Goal: Task Accomplishment & Management: Use online tool/utility

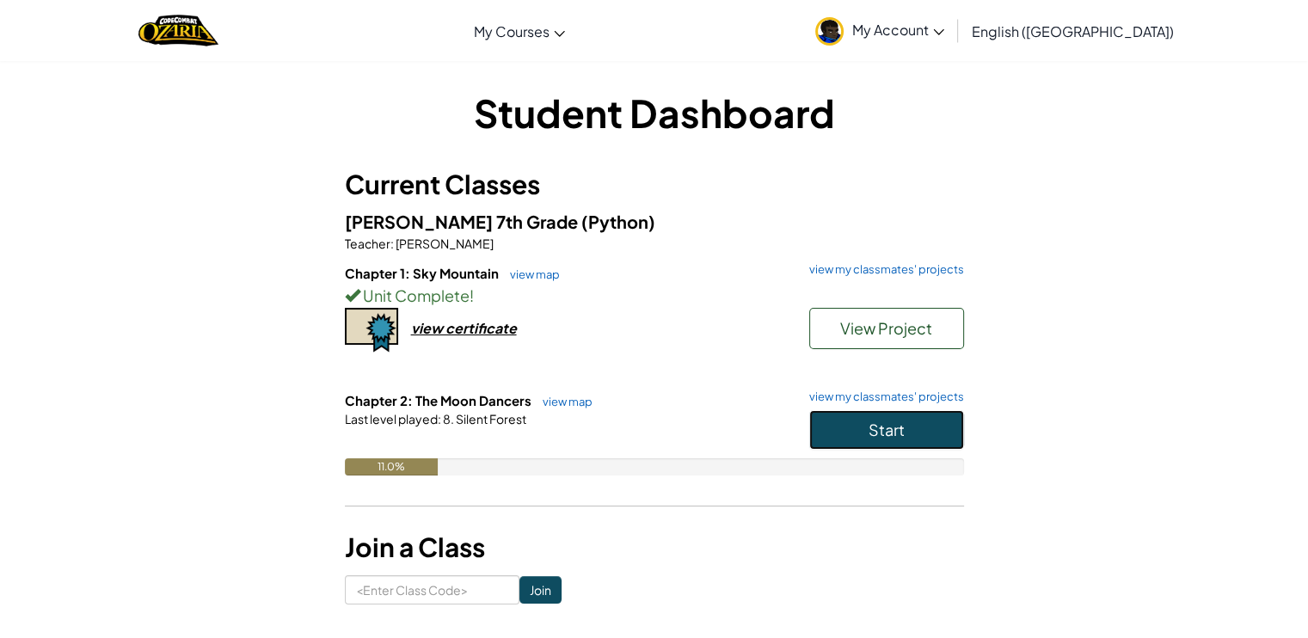
click at [901, 439] on button "Start" at bounding box center [886, 430] width 155 height 40
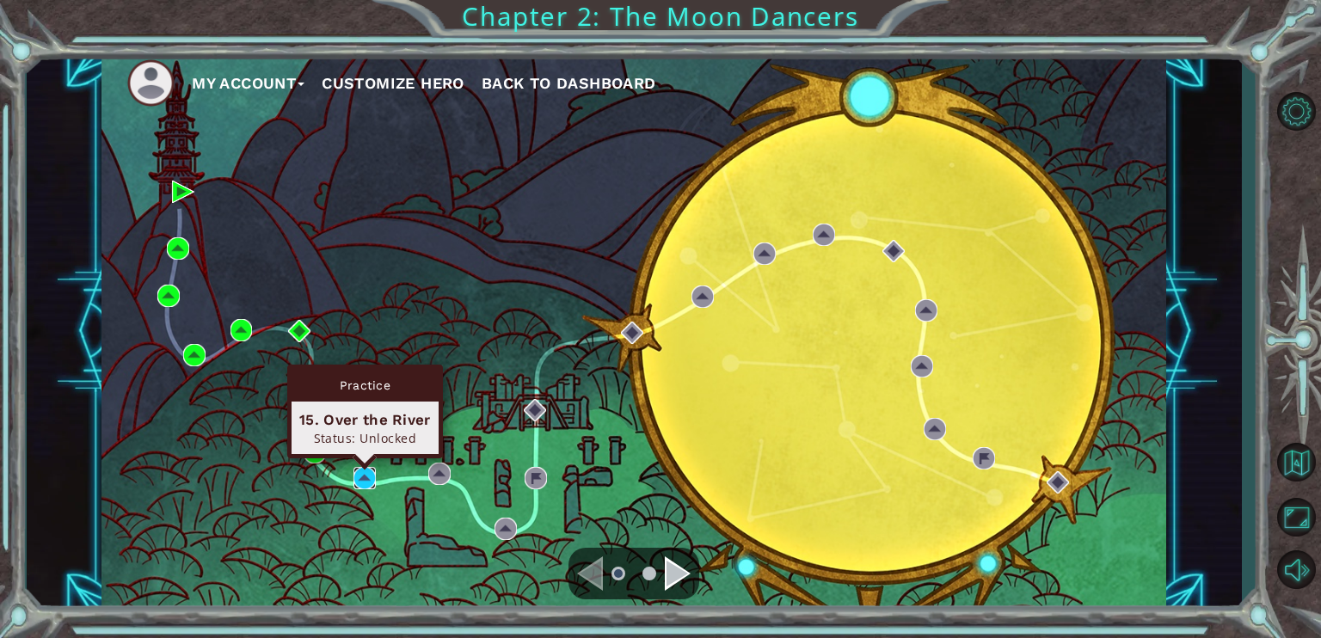
click at [358, 477] on img at bounding box center [364, 478] width 22 height 22
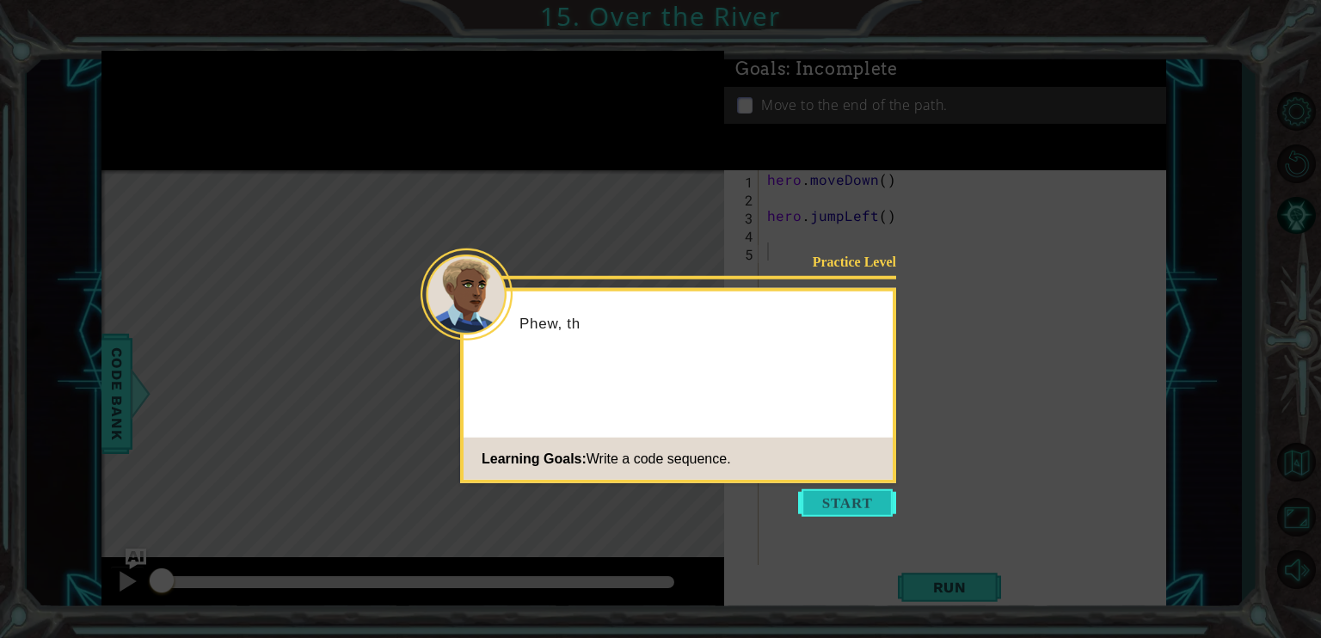
click at [833, 513] on button "Start" at bounding box center [847, 503] width 98 height 28
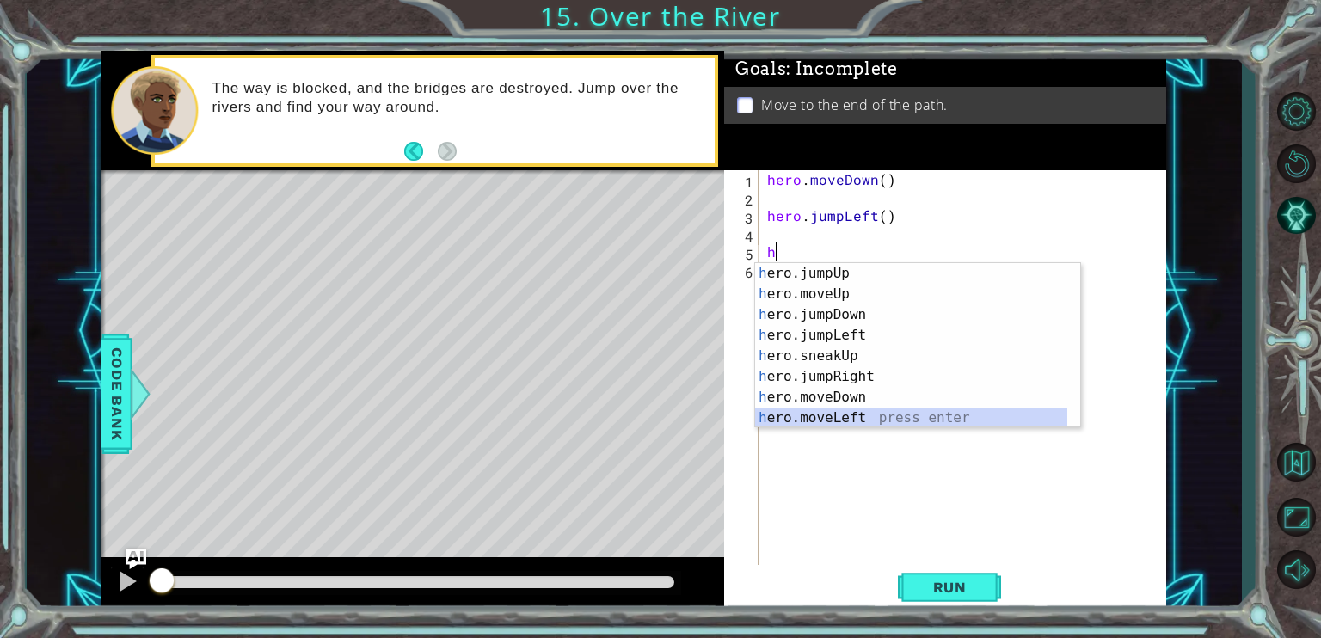
click at [874, 411] on div "h ero.jumpUp press enter h ero.moveUp press enter h ero.jumpDown press enter h …" at bounding box center [911, 366] width 312 height 206
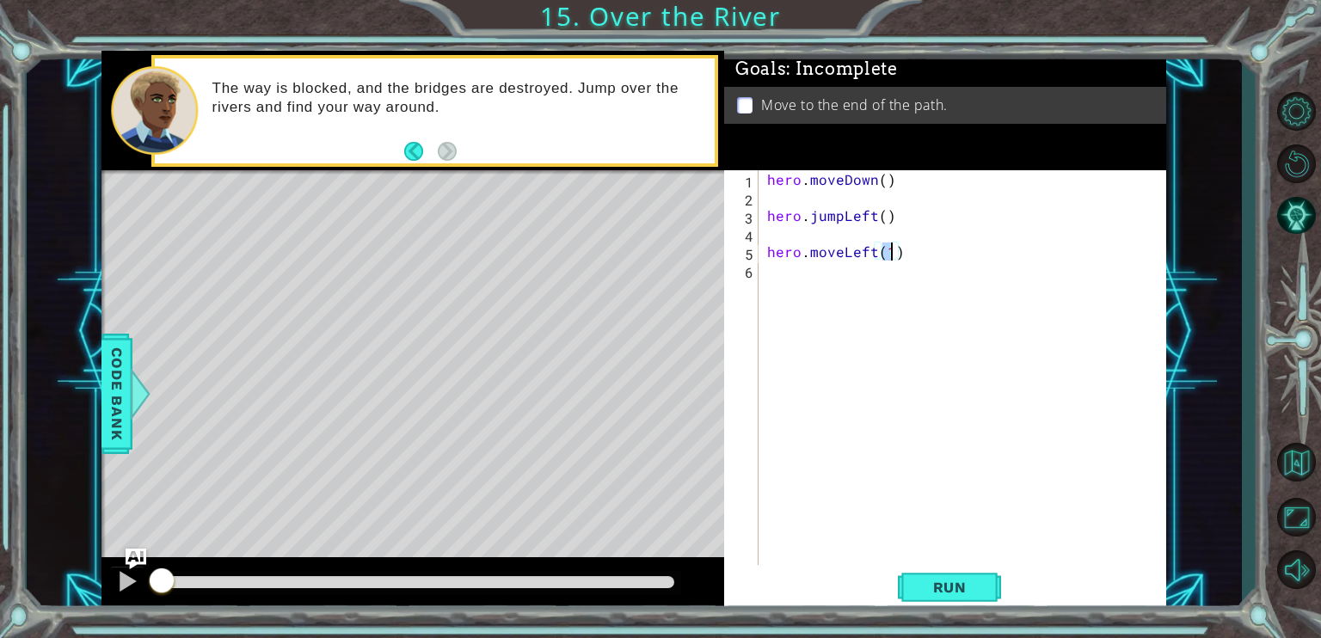
scroll to position [0, 7]
type textarea "hero.moveLeft(1)"
type textarea "h"
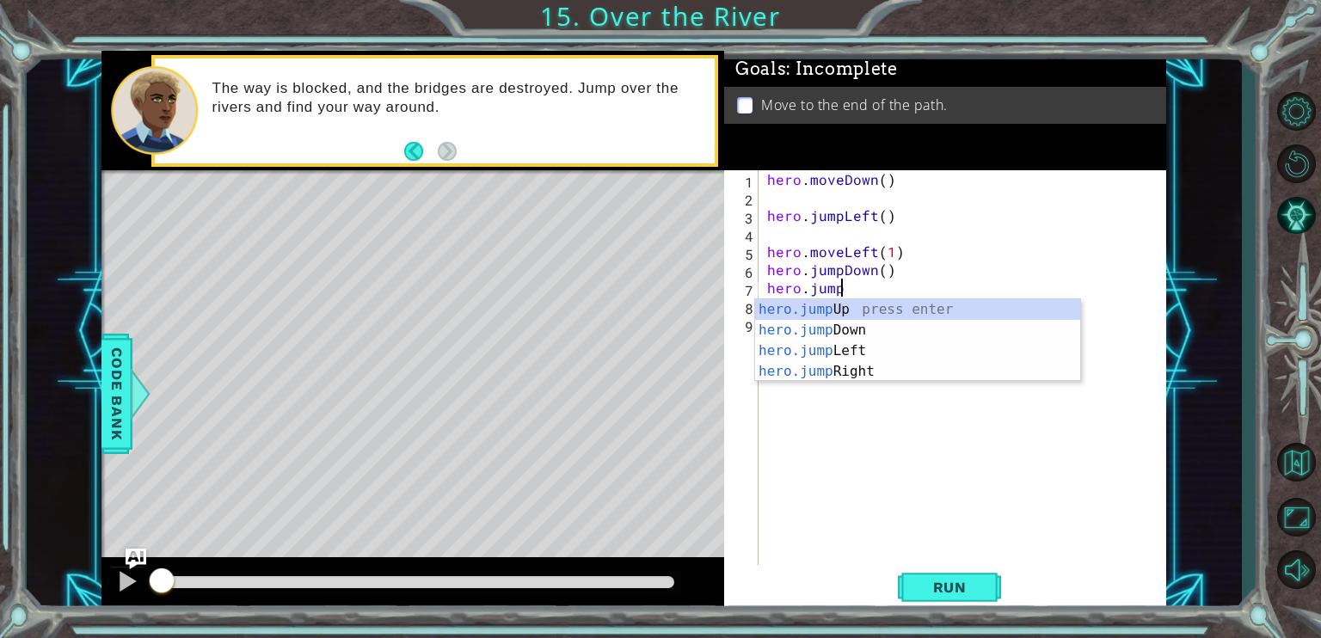
type textarea "hero.ju"
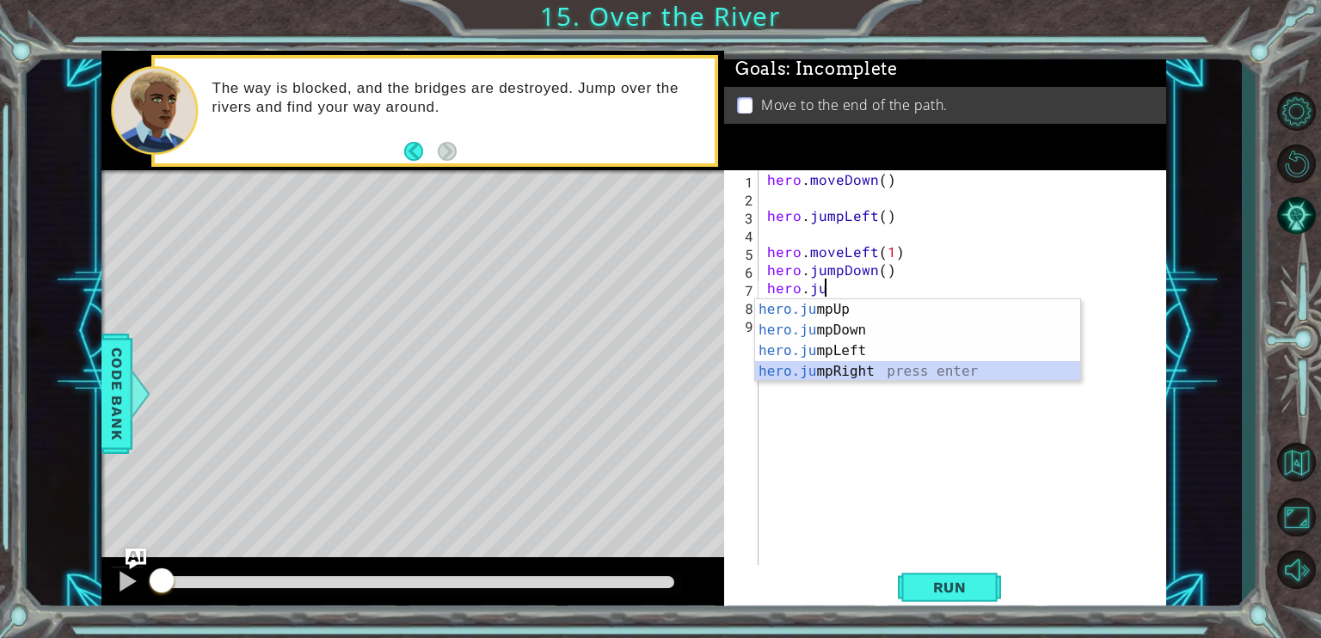
click at [850, 373] on div "hero.ju mpUp press enter hero.ju mpDown press enter hero.ju mpLeft press enter …" at bounding box center [917, 361] width 325 height 124
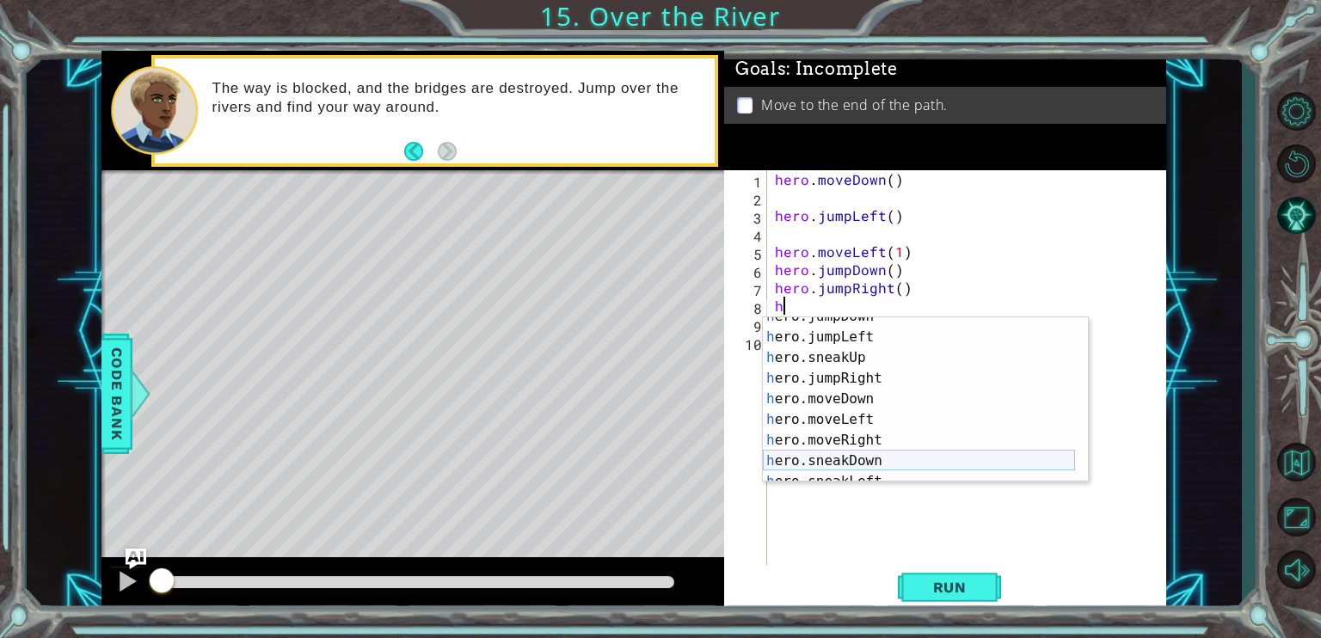
scroll to position [58, 0]
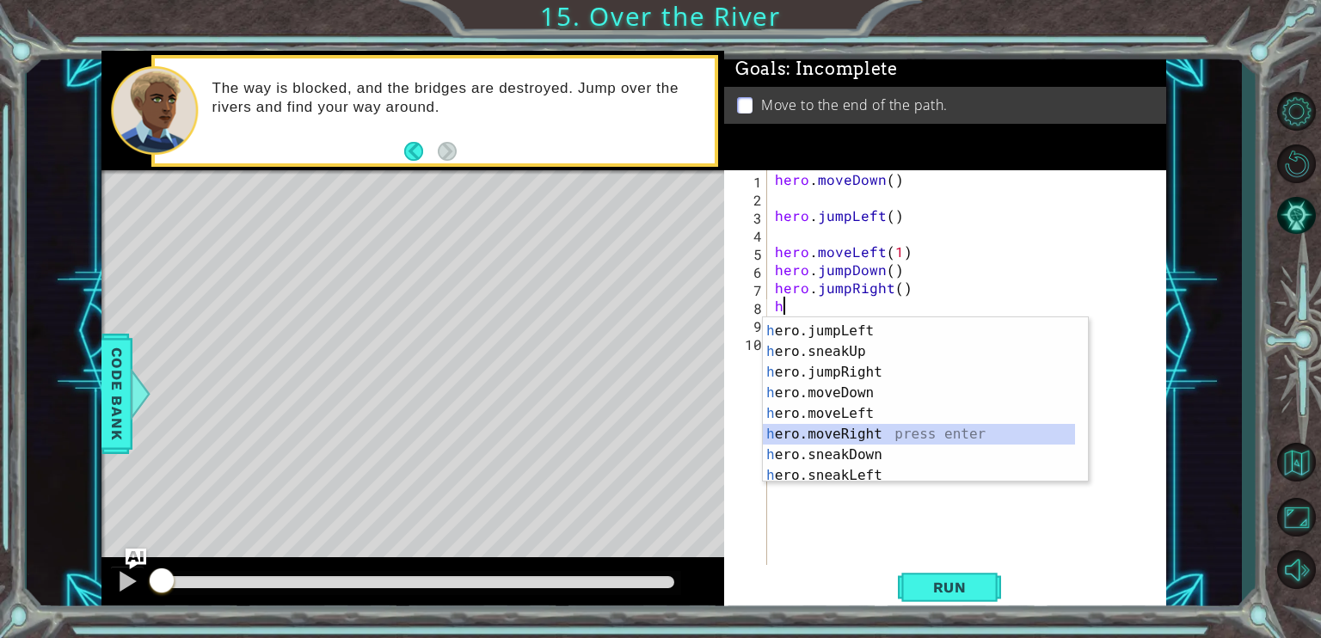
click at [872, 439] on div "h ero.jumpDown press enter h ero.jumpLeft press enter h ero.sneakUp press enter…" at bounding box center [919, 403] width 312 height 206
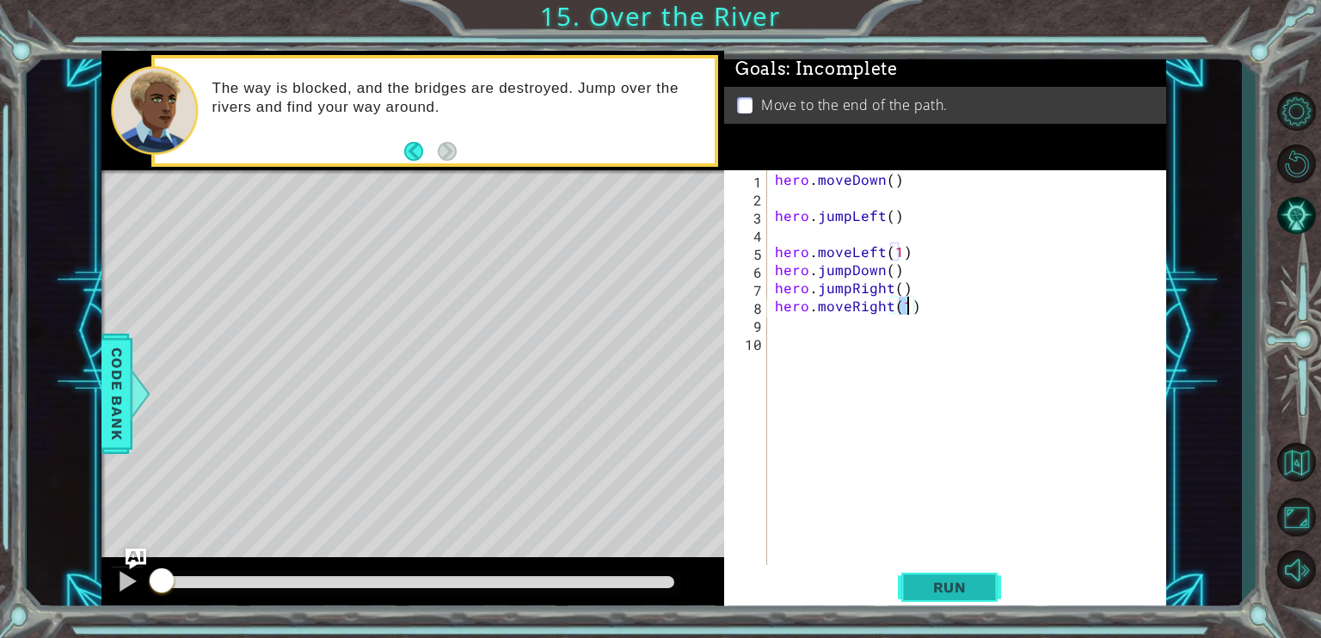
type textarea "hero.moveRight(1)"
click at [944, 586] on span "Run" at bounding box center [950, 587] width 68 height 17
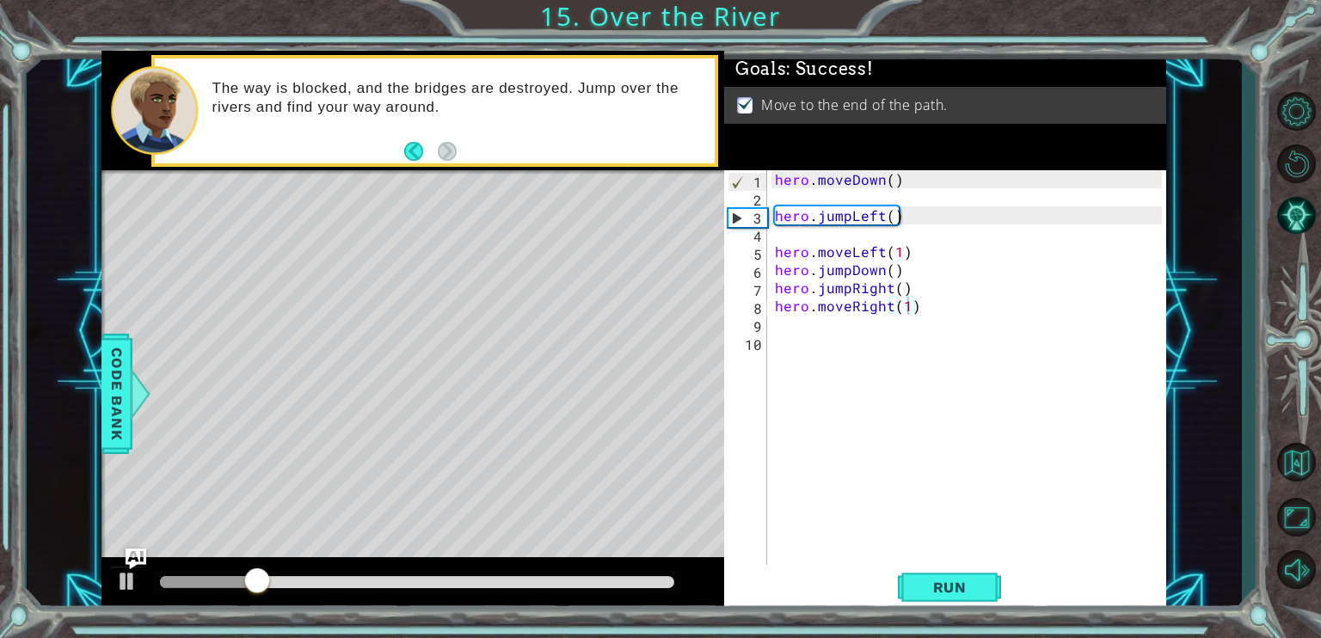
click at [671, 575] on div at bounding box center [417, 583] width 528 height 24
click at [670, 577] on div at bounding box center [417, 582] width 514 height 12
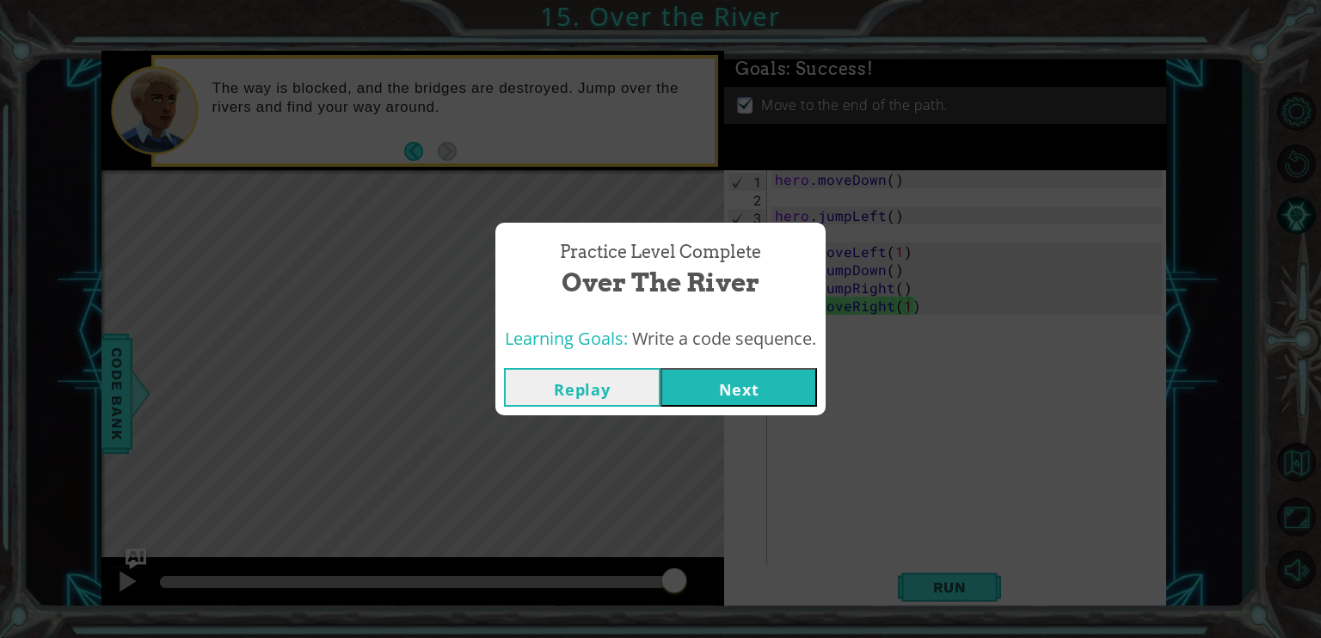
click at [733, 377] on button "Next" at bounding box center [738, 387] width 156 height 39
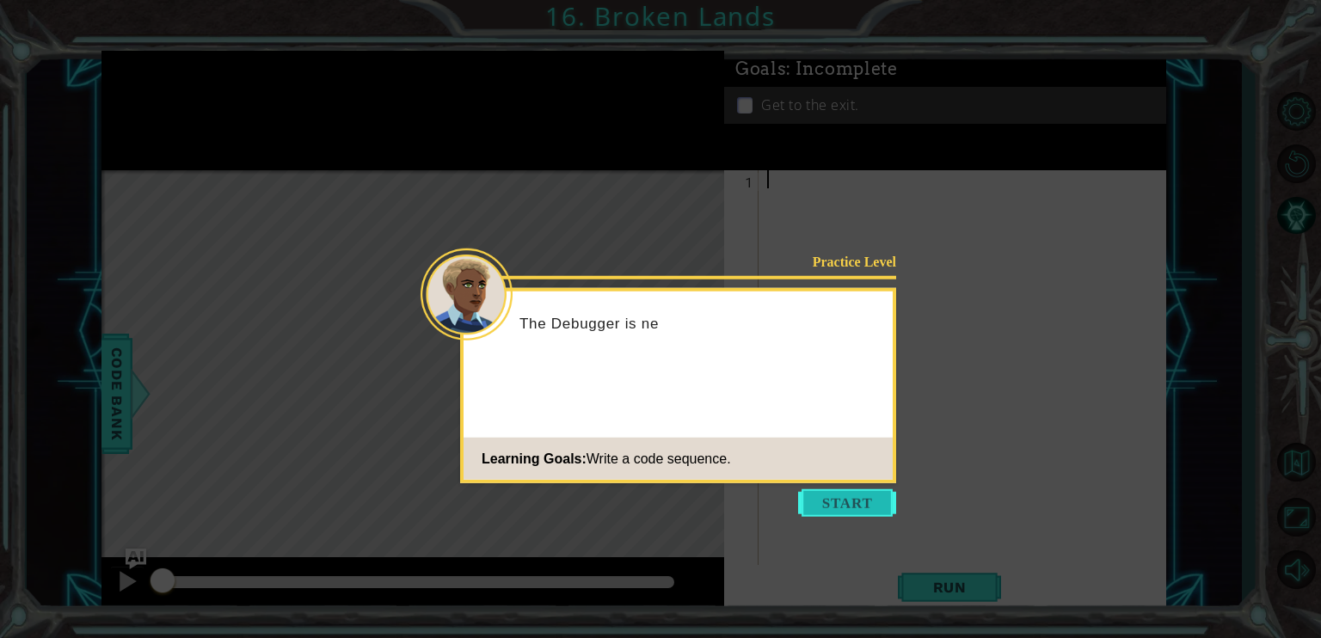
click at [860, 502] on button "Start" at bounding box center [847, 503] width 98 height 28
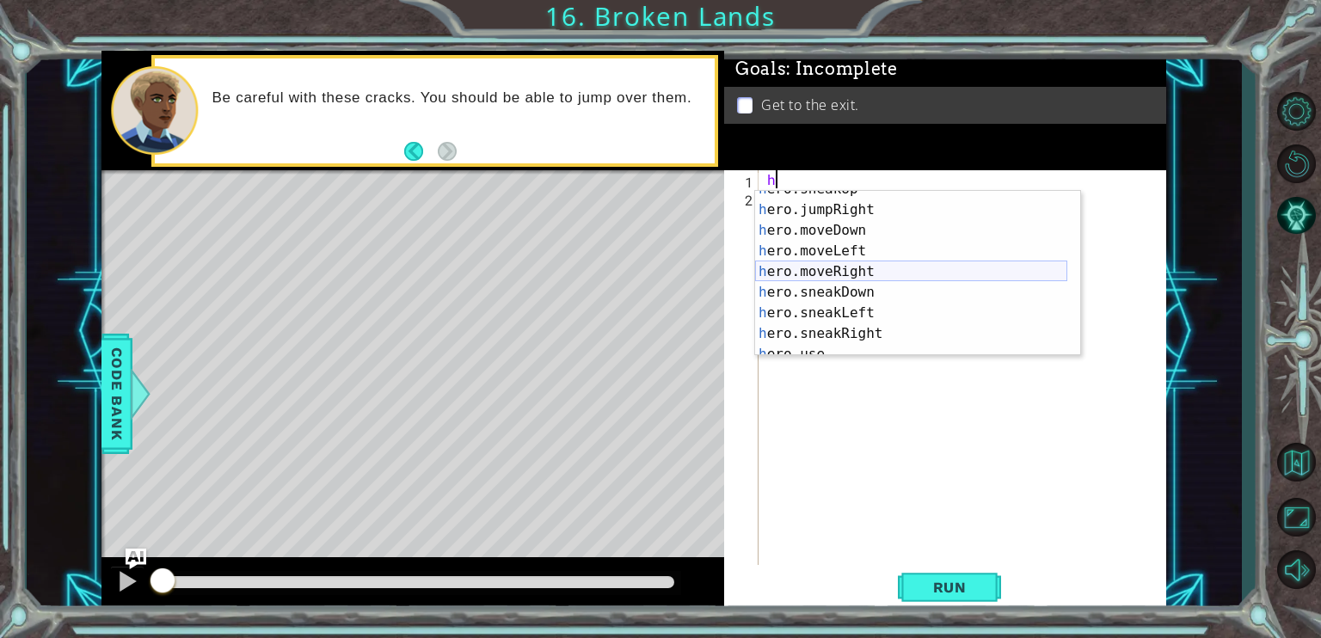
scroll to position [95, 0]
click at [879, 274] on div "h ero.sneakUp press enter h ero.jumpRight press enter h ero.moveDown press ente…" at bounding box center [911, 282] width 312 height 206
type textarea "hero.moveRight(1)"
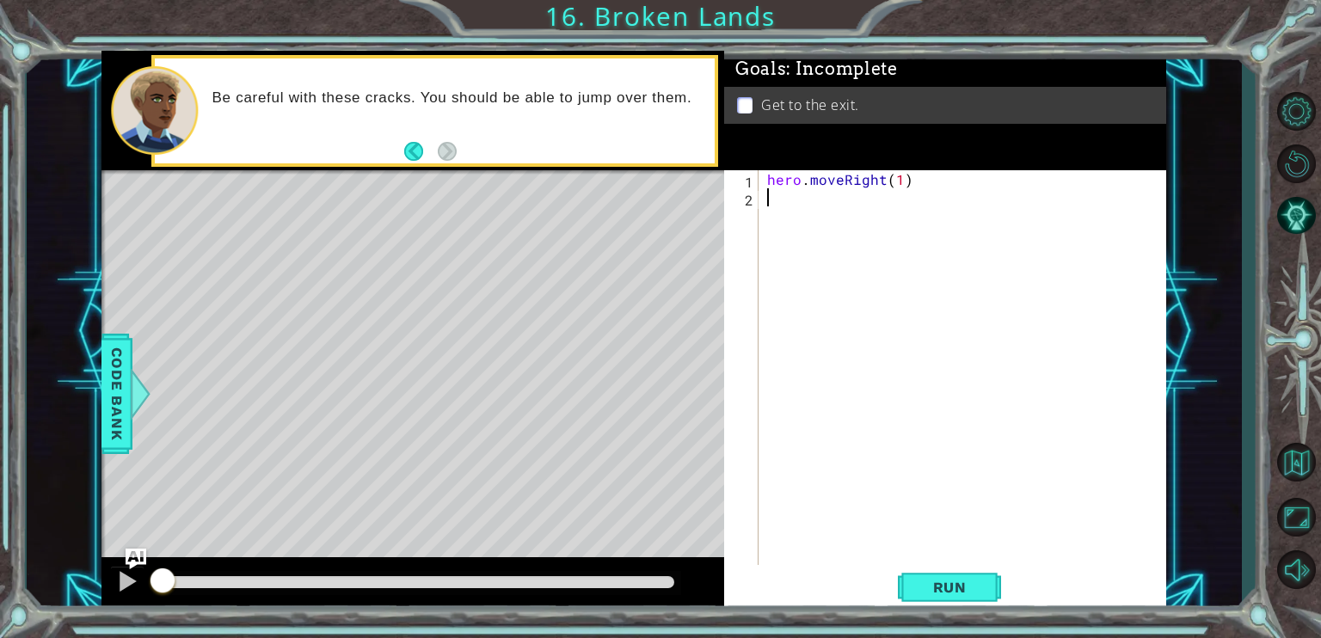
click at [948, 203] on div "hero . moveRight ( 1 )" at bounding box center [966, 386] width 407 height 433
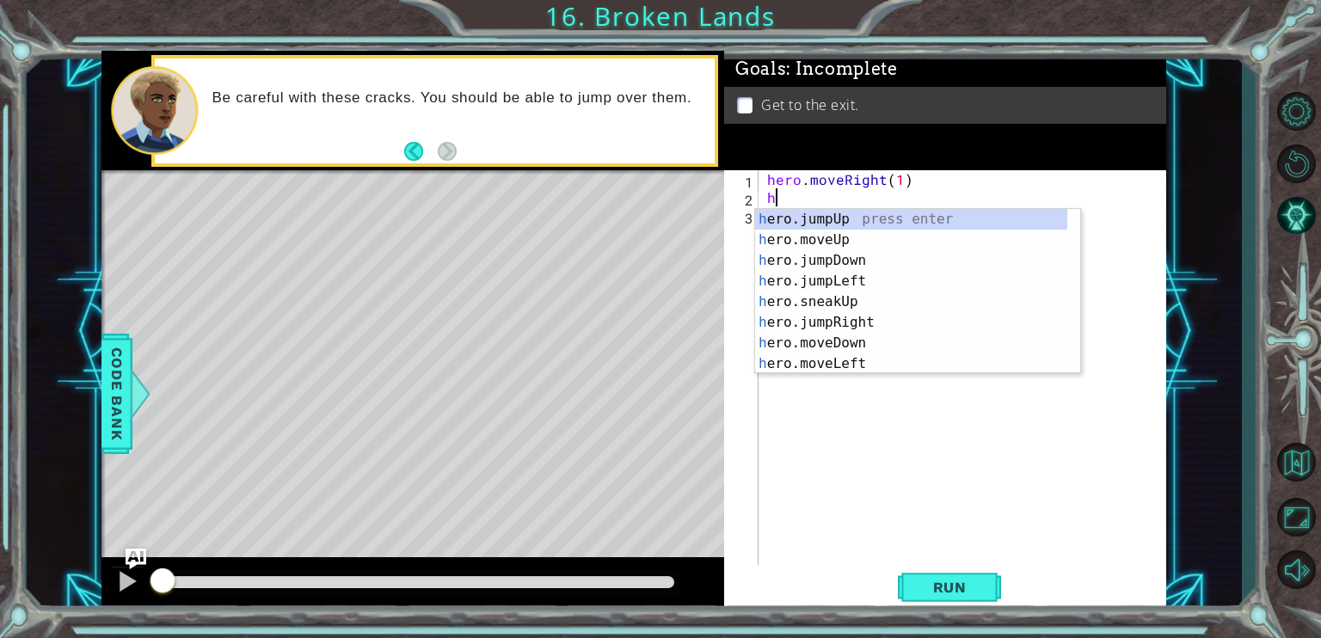
scroll to position [0, 0]
click at [923, 242] on div "h ero.jumpUp press enter h ero.moveUp press enter h ero.jumpDown press enter h …" at bounding box center [911, 312] width 312 height 206
type textarea "hero.moveUp(1)"
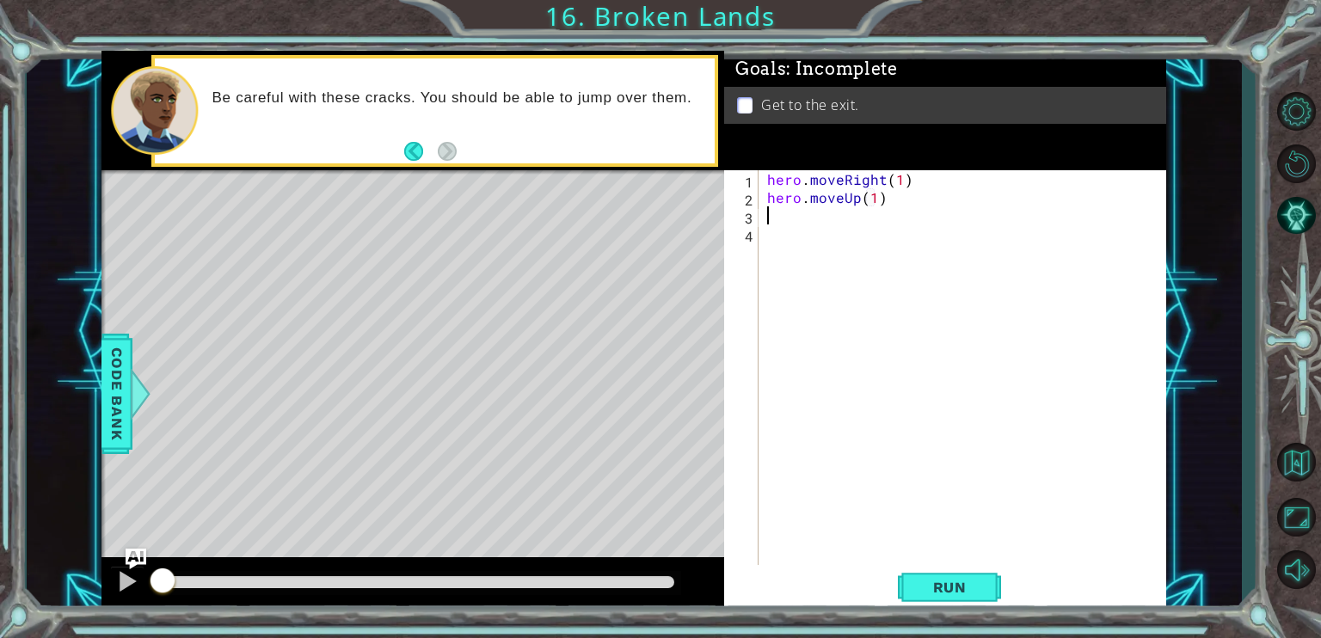
type textarea "h"
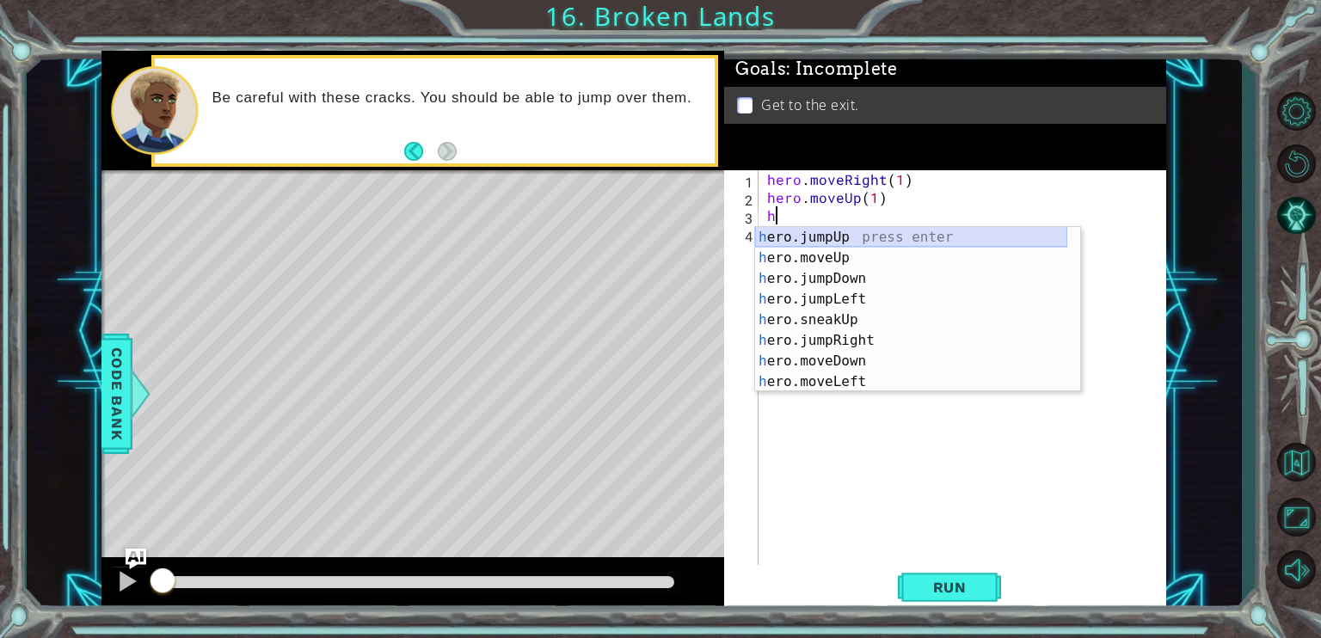
click at [942, 239] on div "h ero.jumpUp press enter h ero.moveUp press enter h ero.jumpDown press enter h …" at bounding box center [911, 330] width 312 height 206
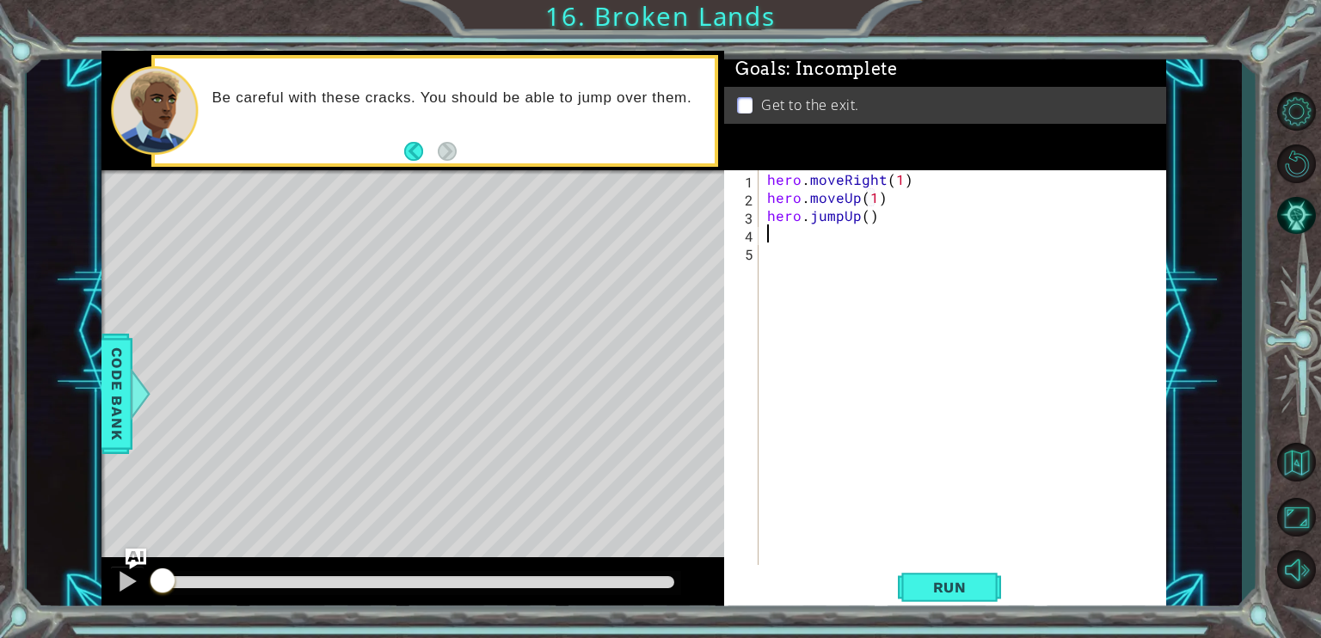
type textarea "h"
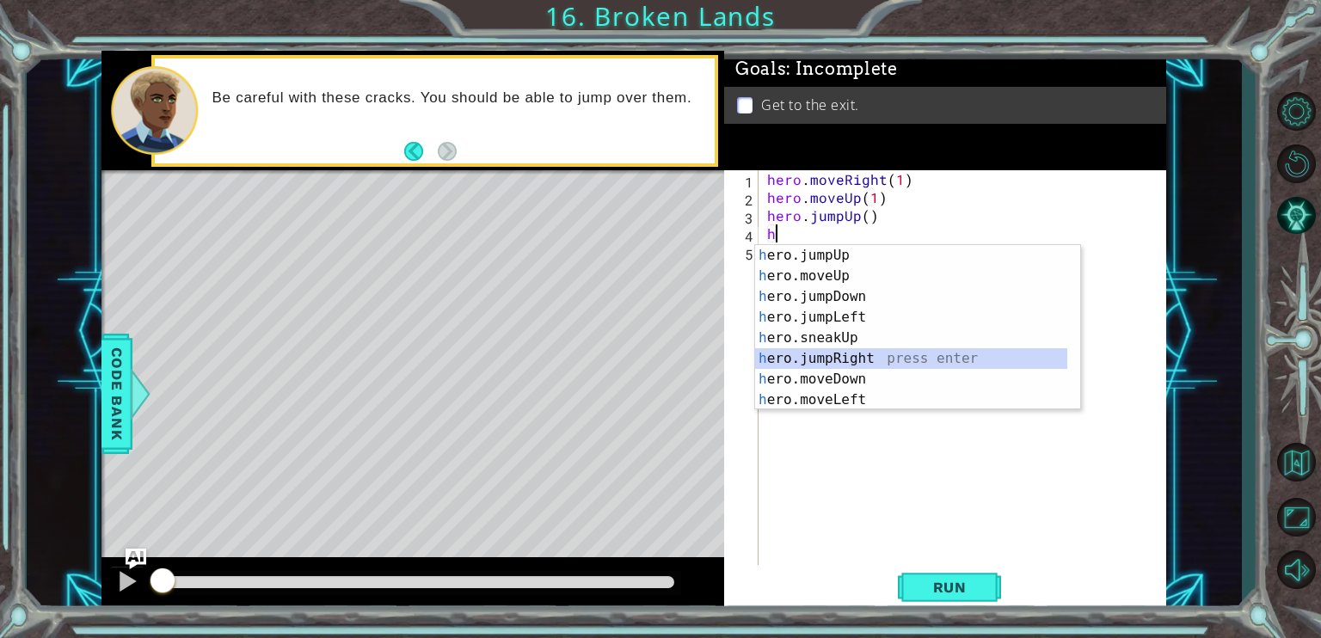
click at [891, 366] on div "h ero.jumpUp press enter h ero.moveUp press enter h ero.jumpDown press enter h …" at bounding box center [911, 348] width 312 height 206
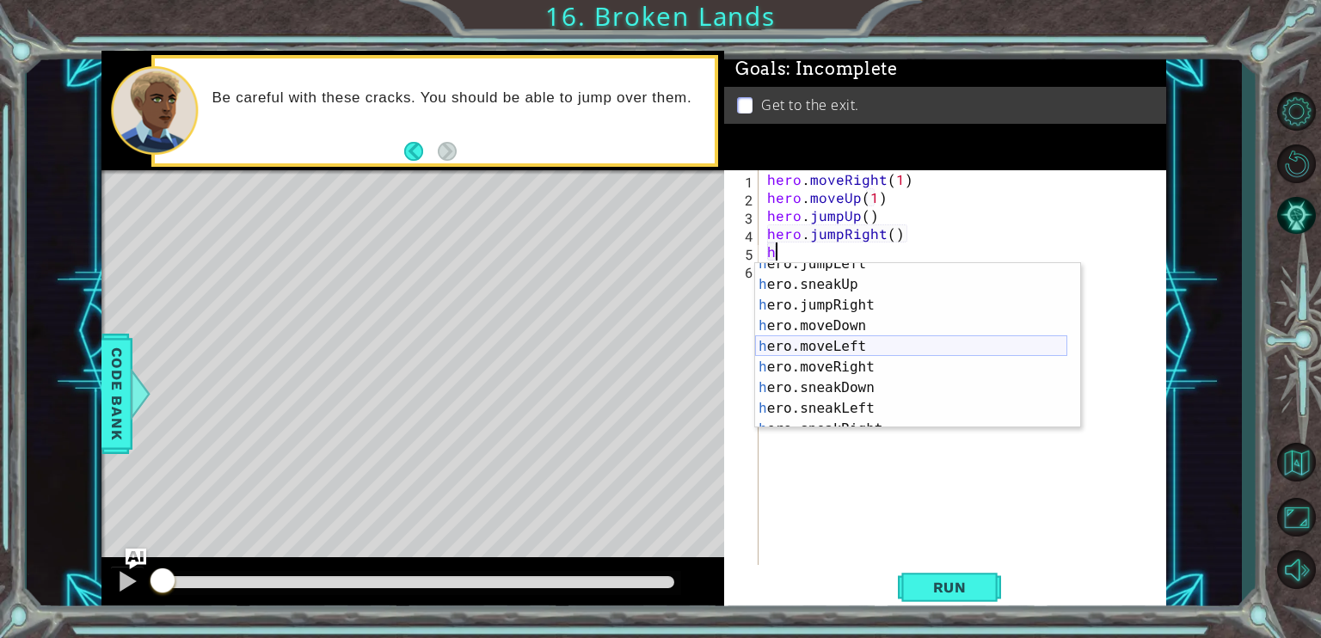
scroll to position [72, 0]
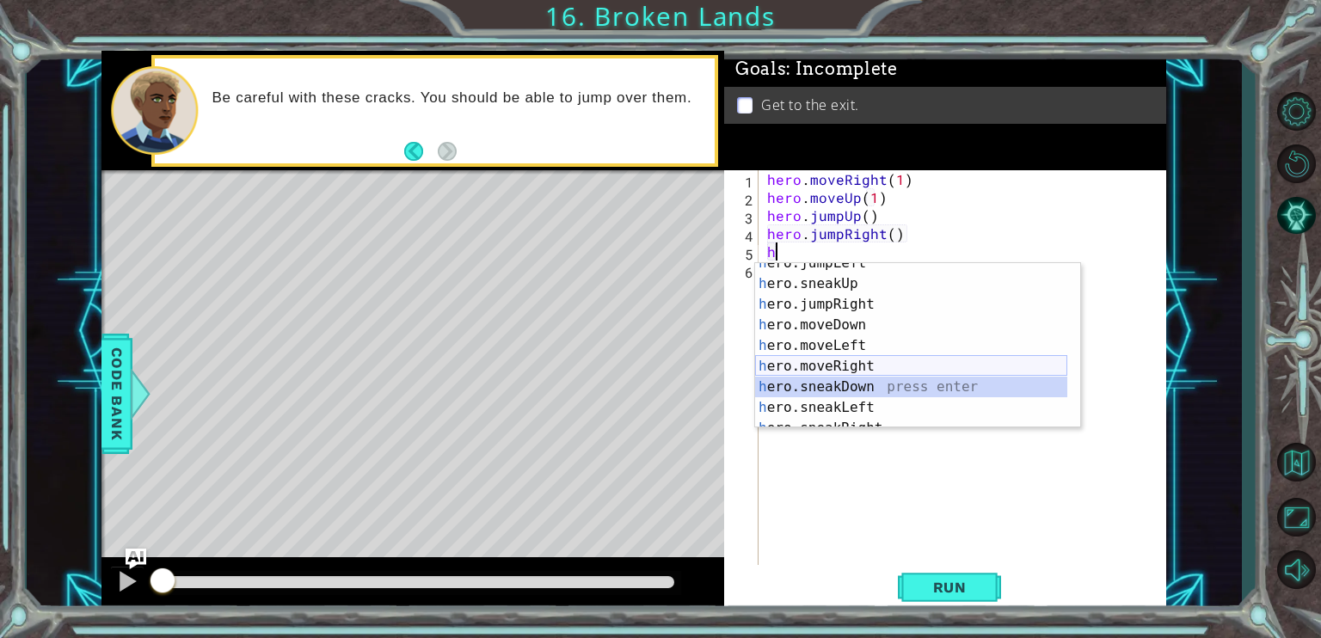
drag, startPoint x: 866, startPoint y: 379, endPoint x: 855, endPoint y: 371, distance: 13.4
click at [855, 371] on div "h ero.jumpLeft press enter h ero.sneakUp press enter h ero.jumpRight press ente…" at bounding box center [911, 356] width 312 height 206
type textarea "hero.sneakDown(1)"
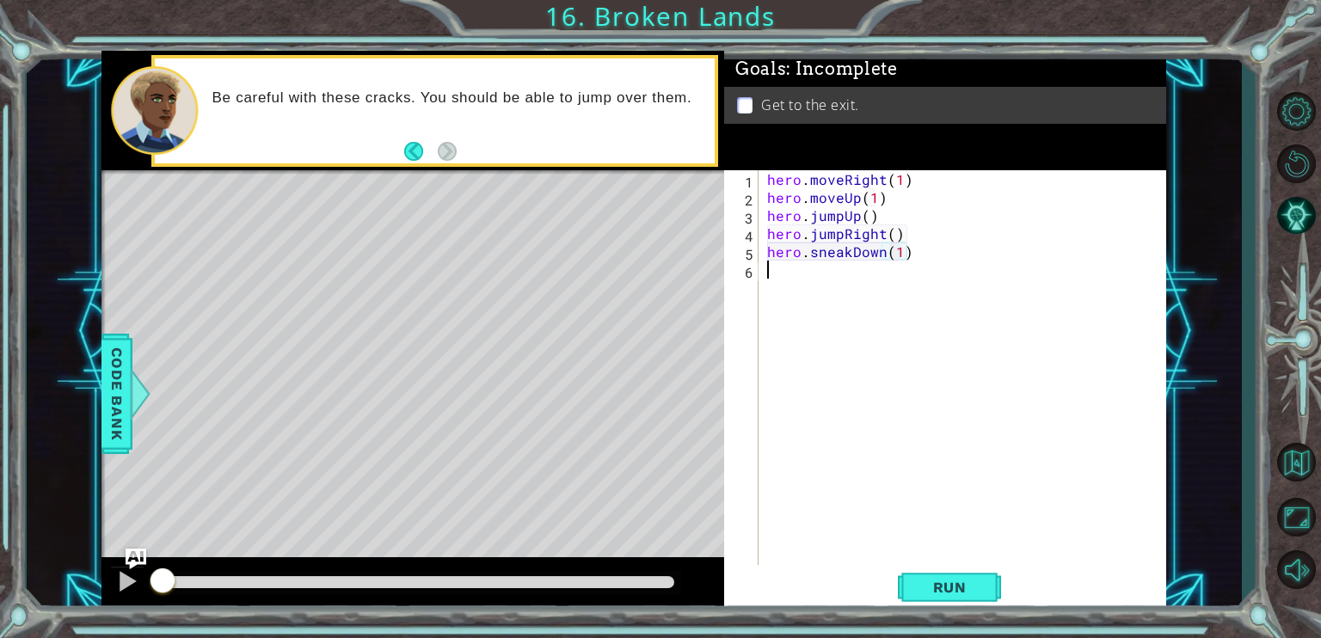
click at [919, 269] on div "hero . moveRight ( 1 ) hero . moveUp ( 1 ) hero . jumpUp ( ) hero . jumpRight (…" at bounding box center [966, 386] width 407 height 433
type textarea "hero.sneakDown(1)"
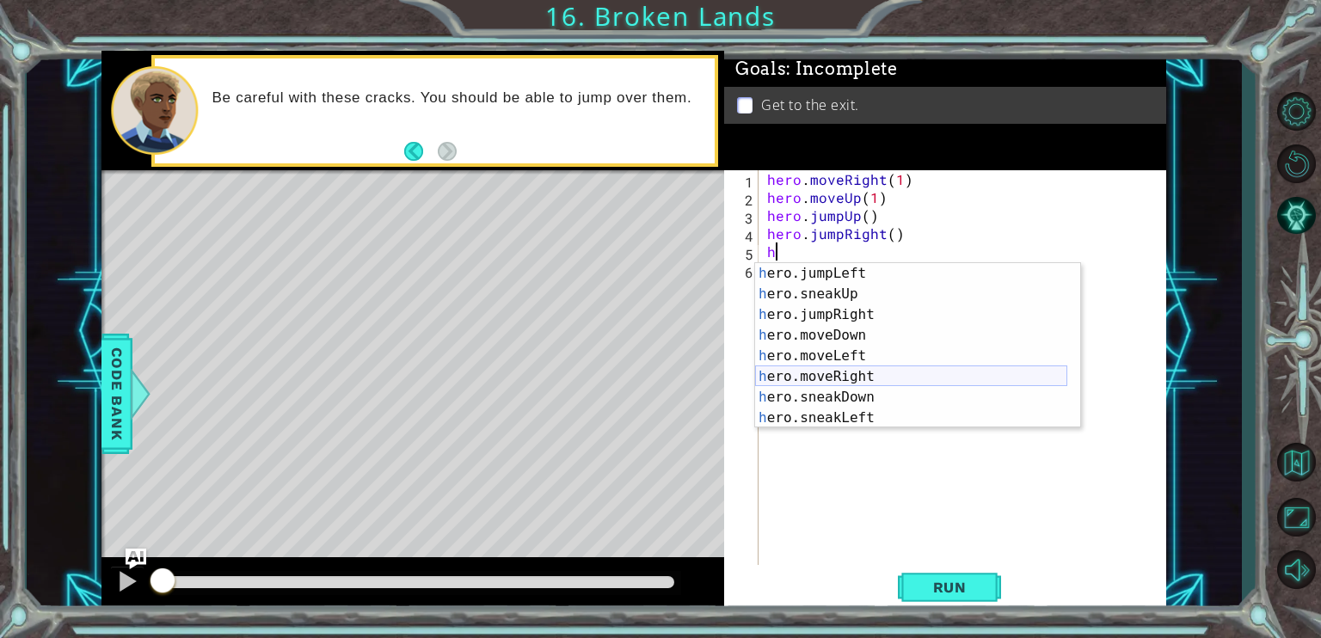
scroll to position [103, 0]
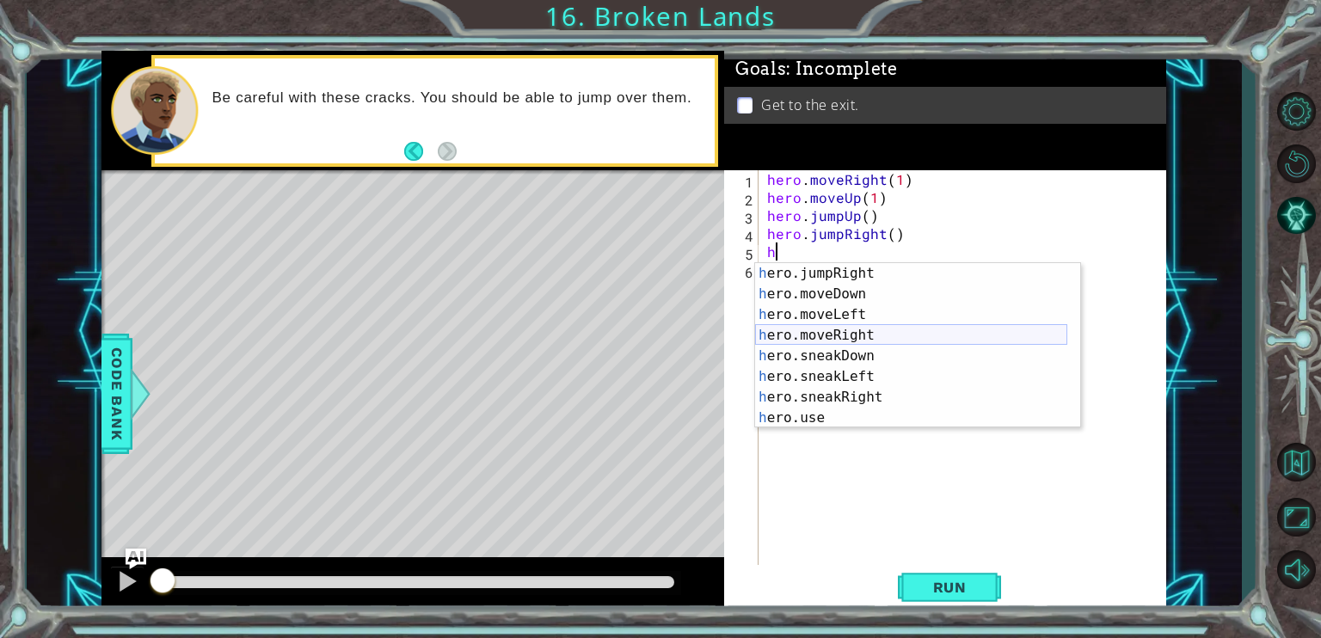
click at [874, 336] on div "h ero.jumpRight press enter h ero.moveDown press enter h ero.moveLeft press ent…" at bounding box center [911, 366] width 312 height 206
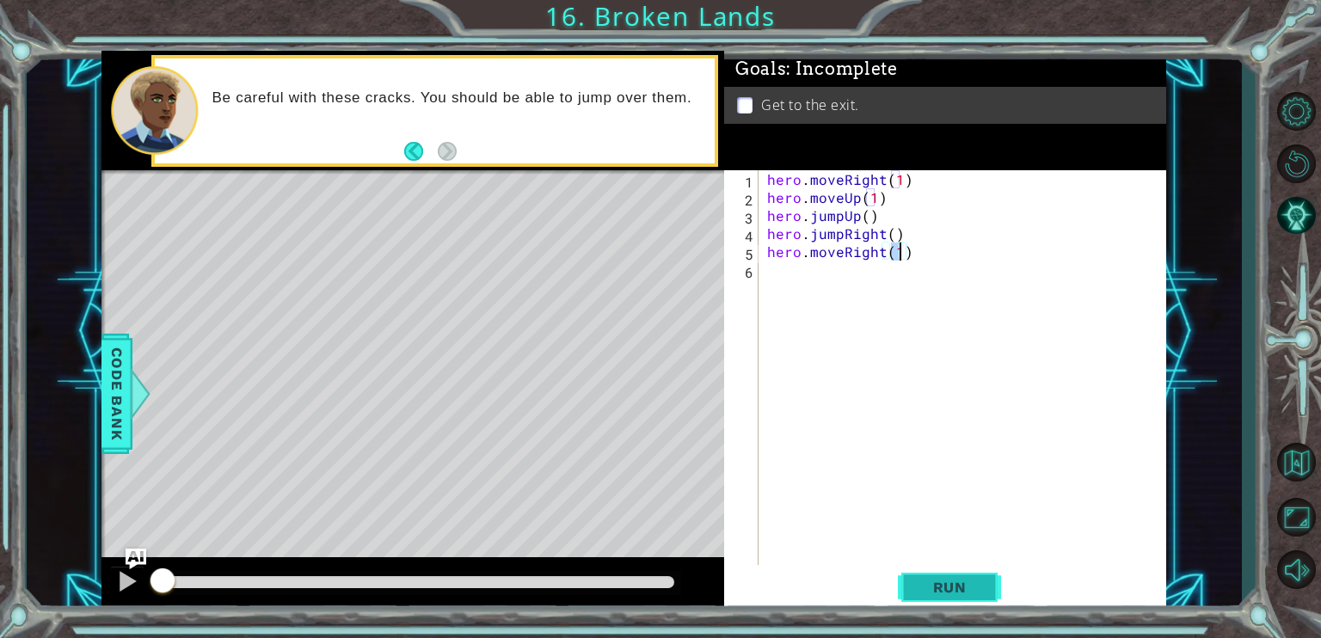
type textarea "hero.moveRight(1)"
click at [956, 587] on span "Run" at bounding box center [950, 587] width 68 height 17
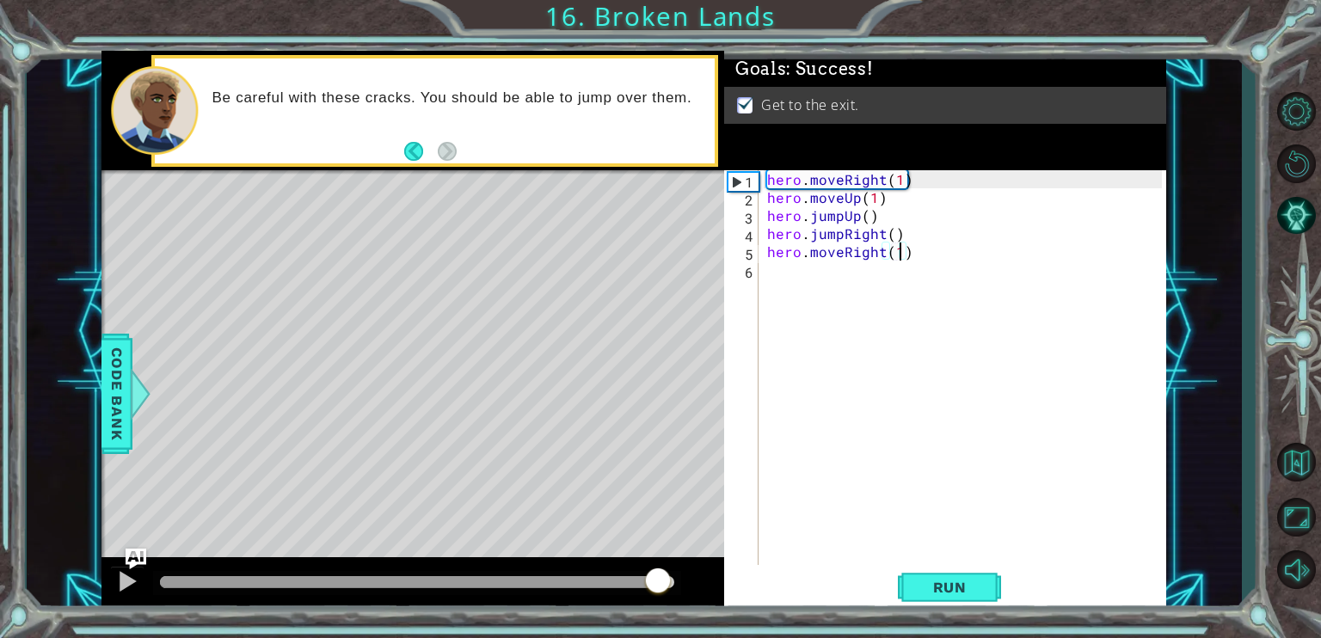
click at [767, 563] on body "1 ההההההההההההההההההההההההההההההההההההההההההההההההההההההההההההההההההההההההההההה…" at bounding box center [660, 319] width 1321 height 638
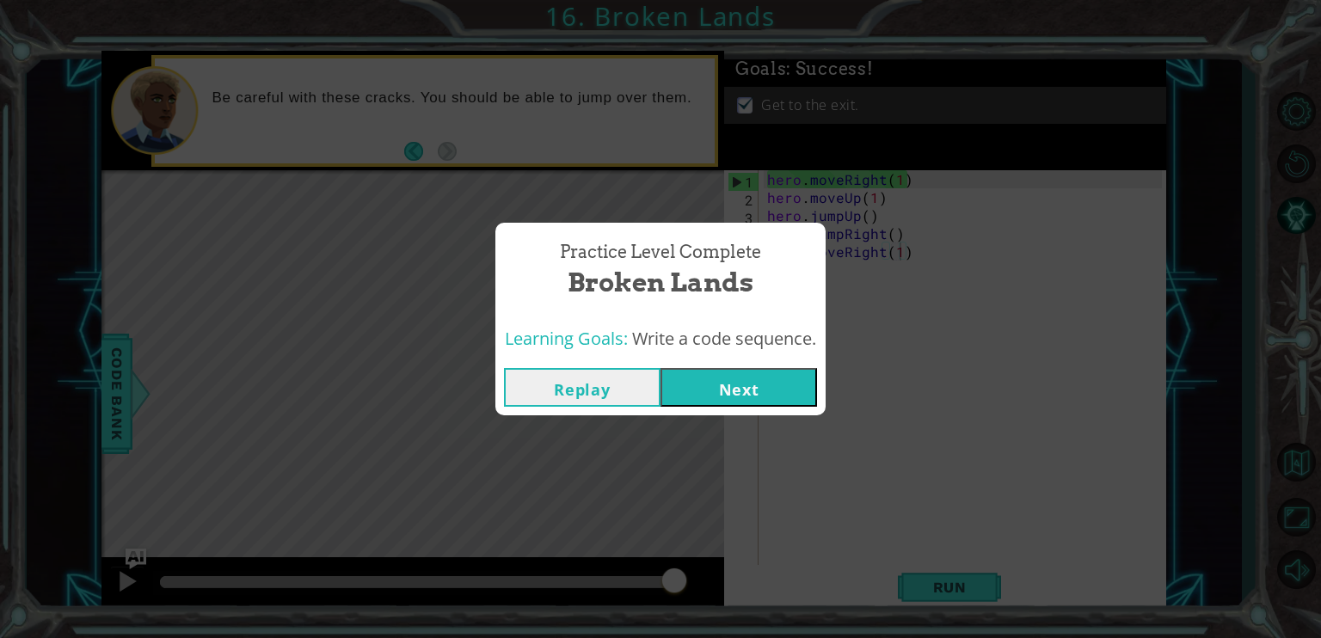
click at [781, 376] on button "Next" at bounding box center [738, 387] width 156 height 39
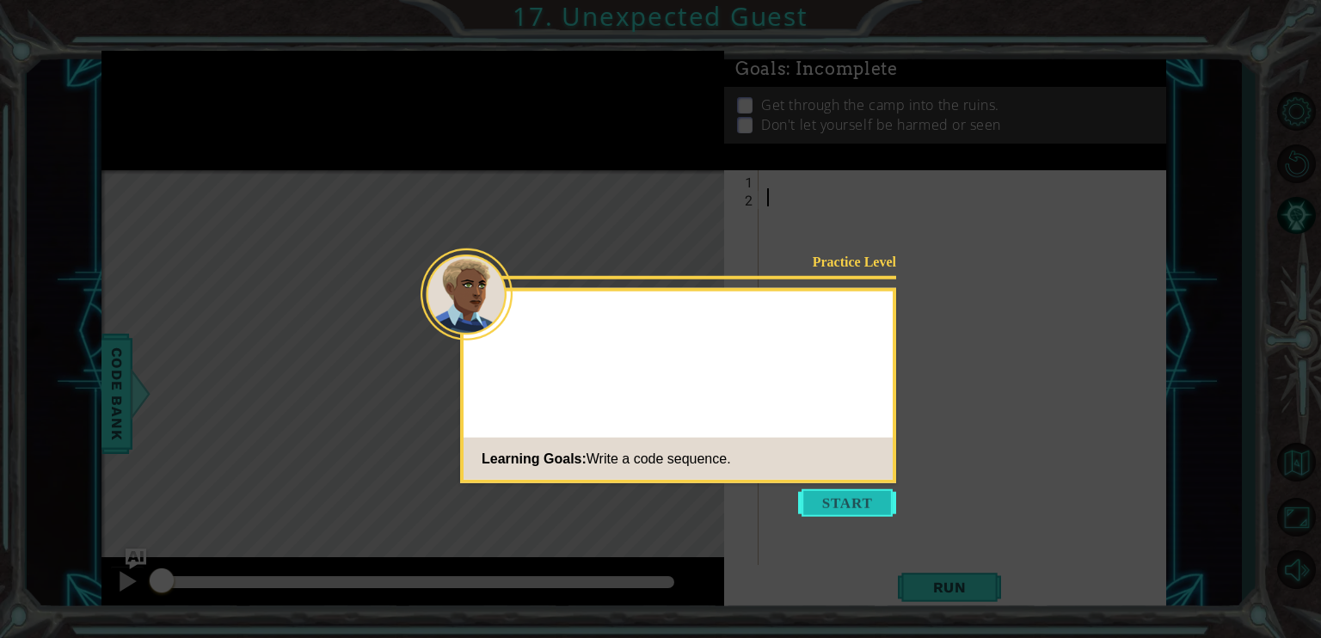
click at [869, 500] on button "Start" at bounding box center [847, 503] width 98 height 28
